Goal: Find specific page/section: Find specific page/section

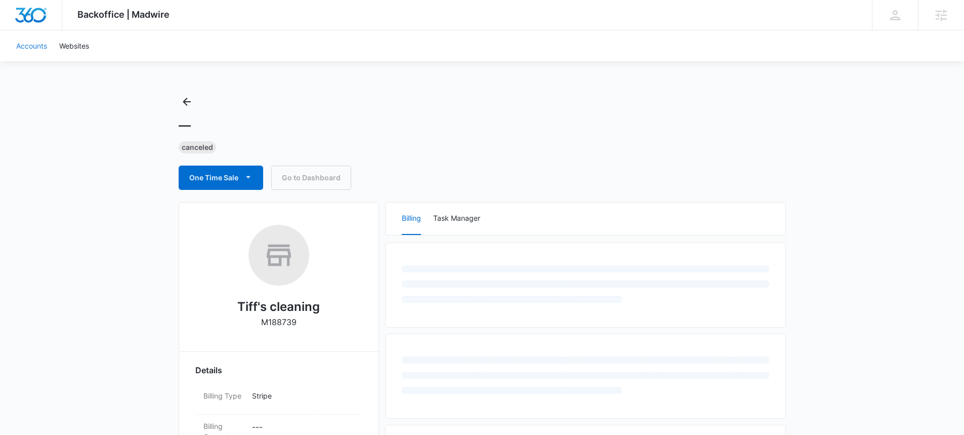
click at [29, 49] on link "Accounts" at bounding box center [31, 45] width 43 height 31
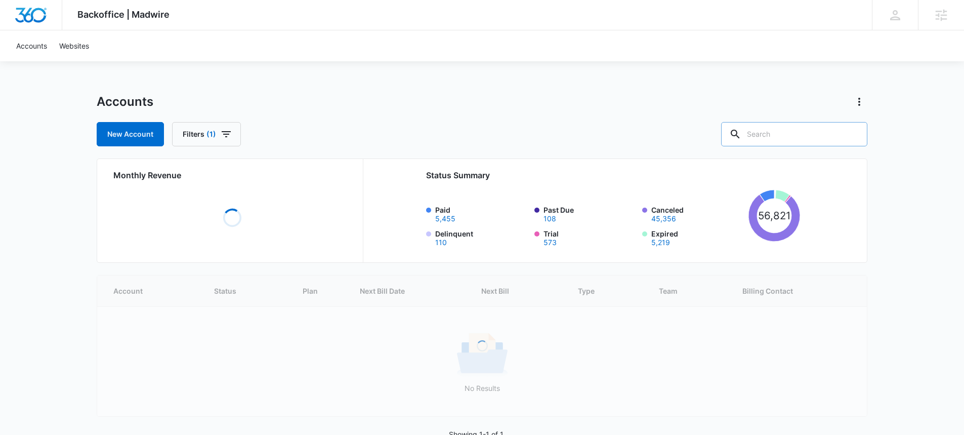
click at [786, 140] on input "text" at bounding box center [794, 134] width 146 height 24
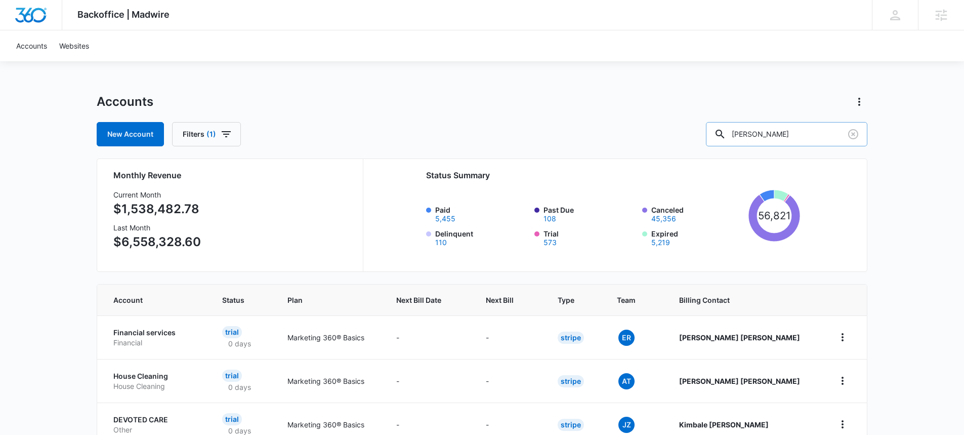
type input "[PERSON_NAME]"
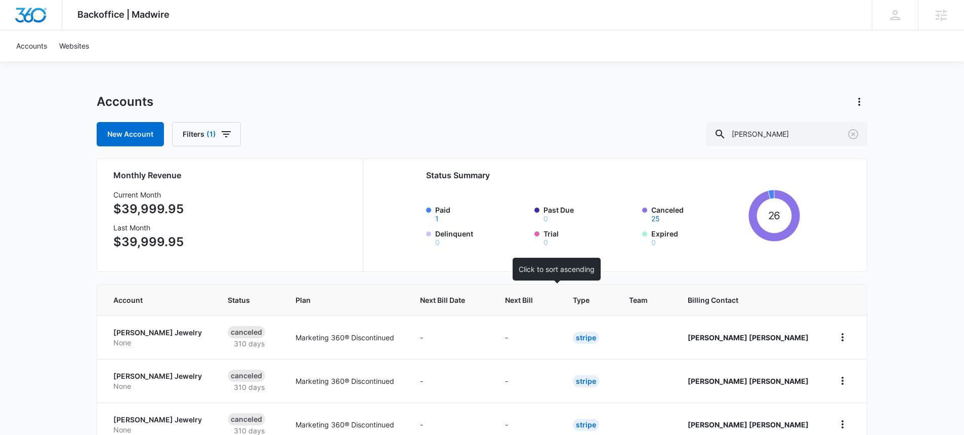
click at [534, 302] on span "Next Bill" at bounding box center [519, 300] width 29 height 11
click at [534, 304] on span "Next Bill" at bounding box center [519, 300] width 29 height 11
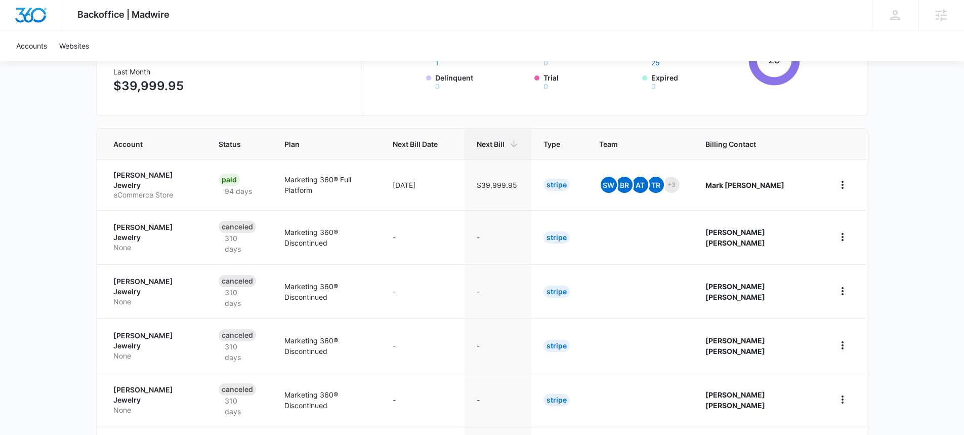
scroll to position [136, 0]
